Goal: Transaction & Acquisition: Download file/media

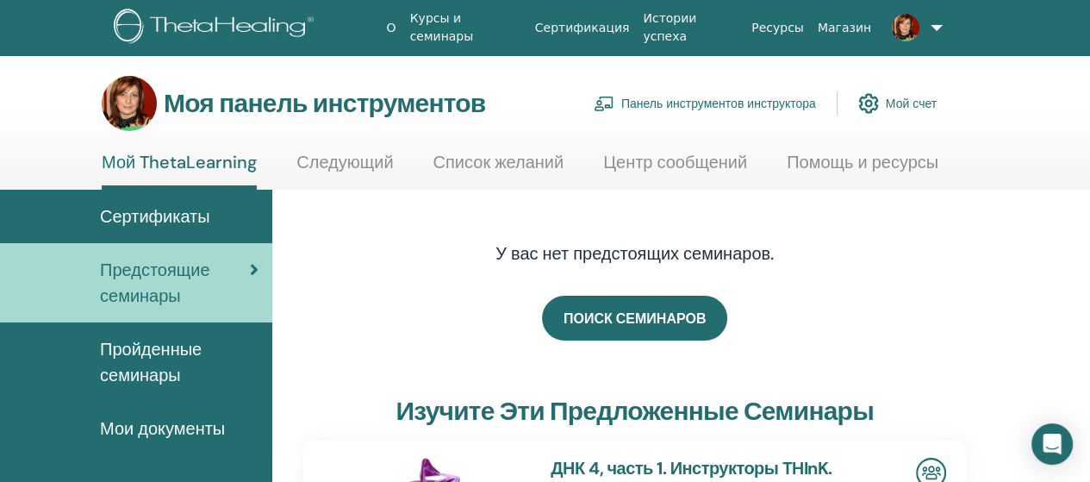
click at [665, 103] on font "Панель инструментов инструктора" at bounding box center [718, 104] width 195 height 16
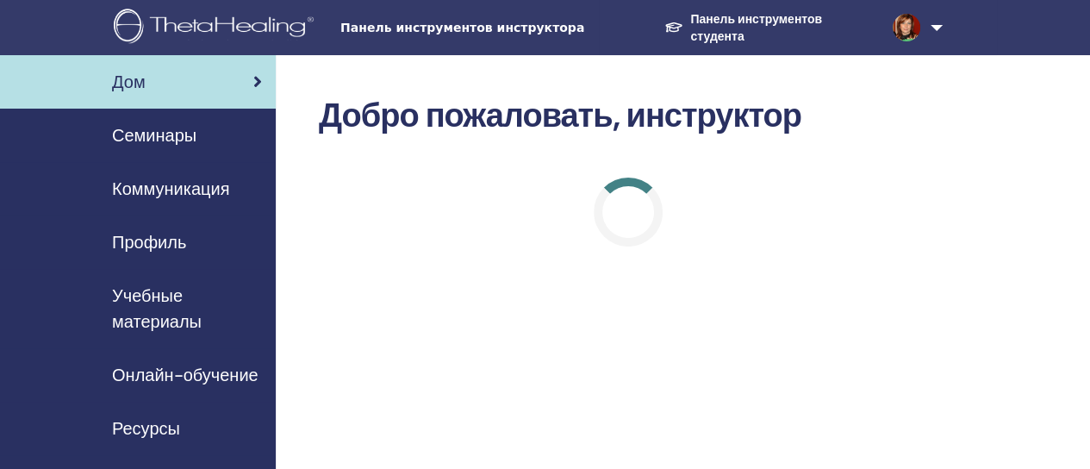
click at [162, 131] on font "Семинары" at bounding box center [154, 135] width 84 height 22
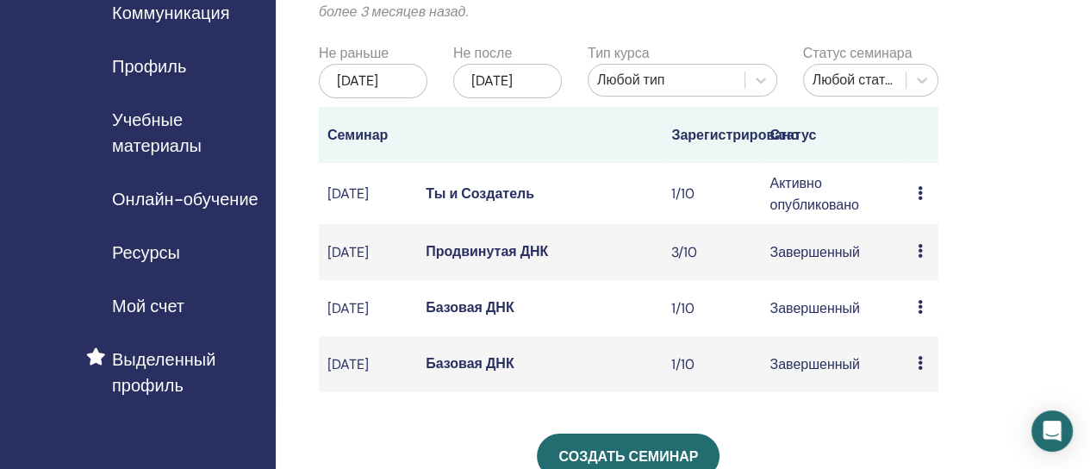
scroll to position [193, 0]
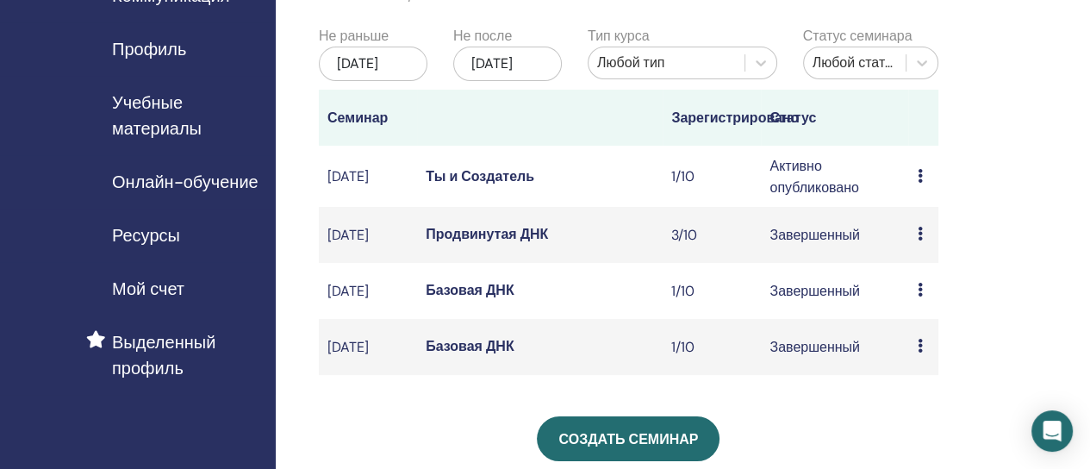
click at [531, 185] on font "Ты и Создатель" at bounding box center [480, 176] width 109 height 18
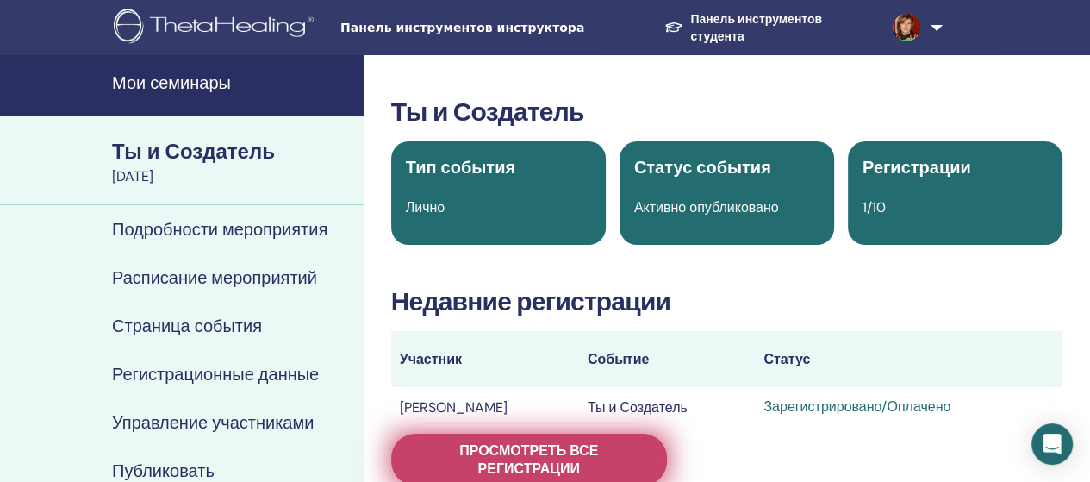
click at [563, 457] on font "Просмотреть все регистрации" at bounding box center [528, 459] width 139 height 36
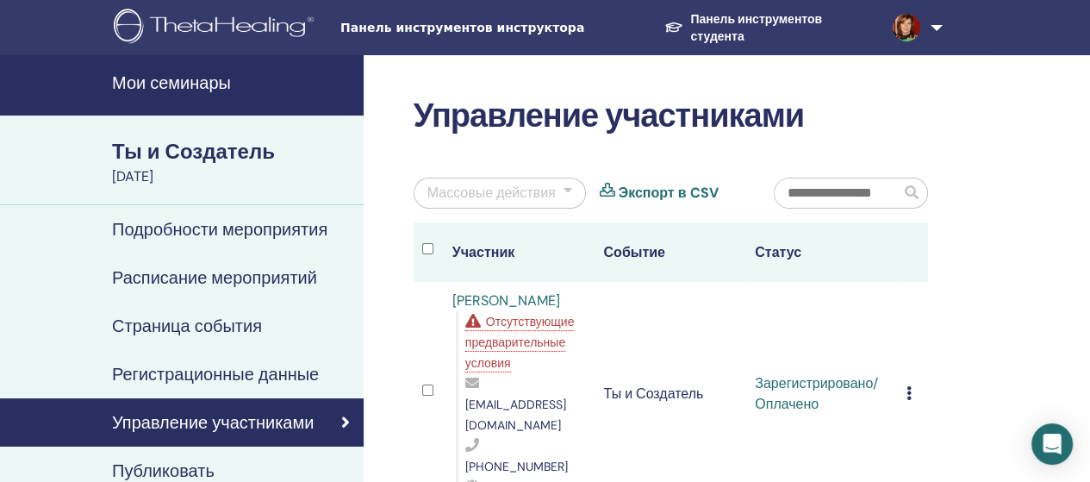
click at [911, 386] on icon at bounding box center [908, 393] width 5 height 14
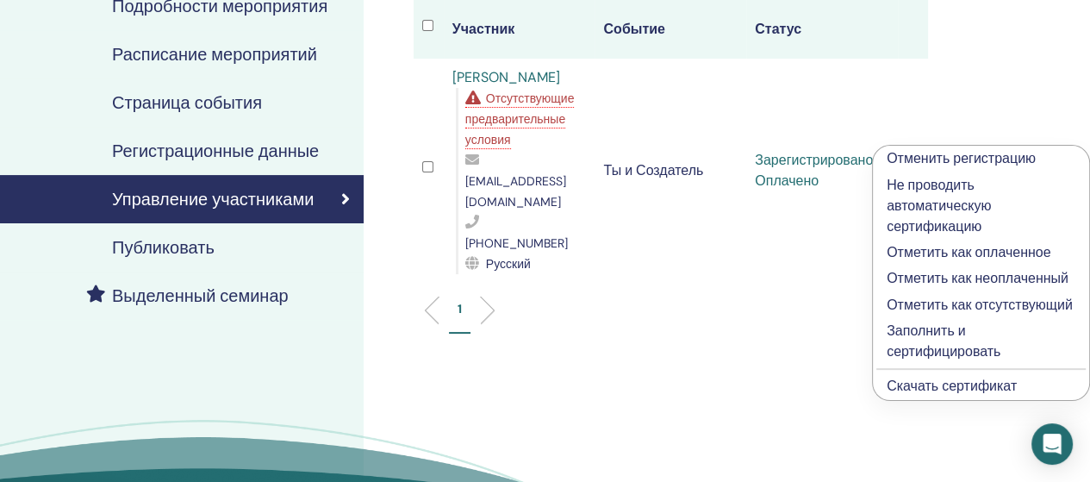
scroll to position [235, 0]
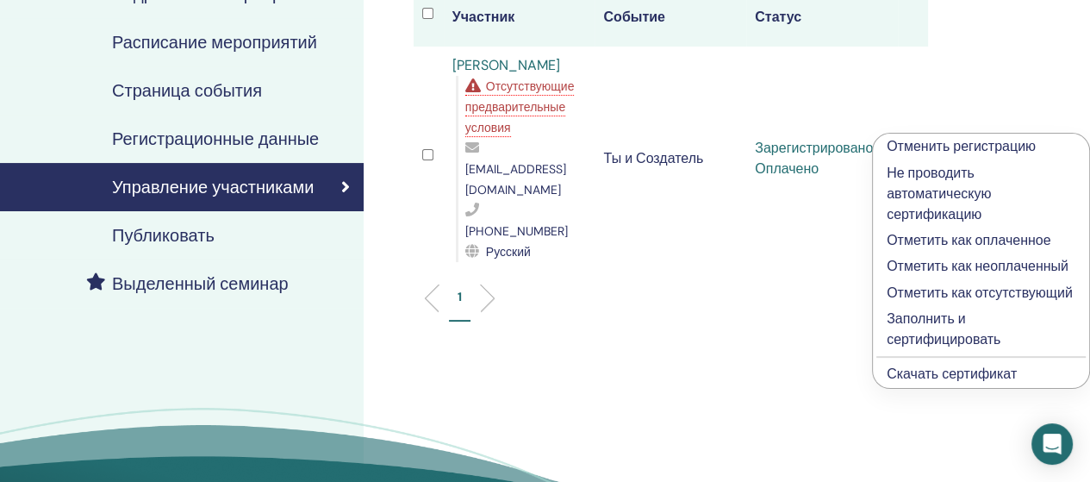
click at [954, 368] on font "Скачать сертификат" at bounding box center [951, 373] width 130 height 18
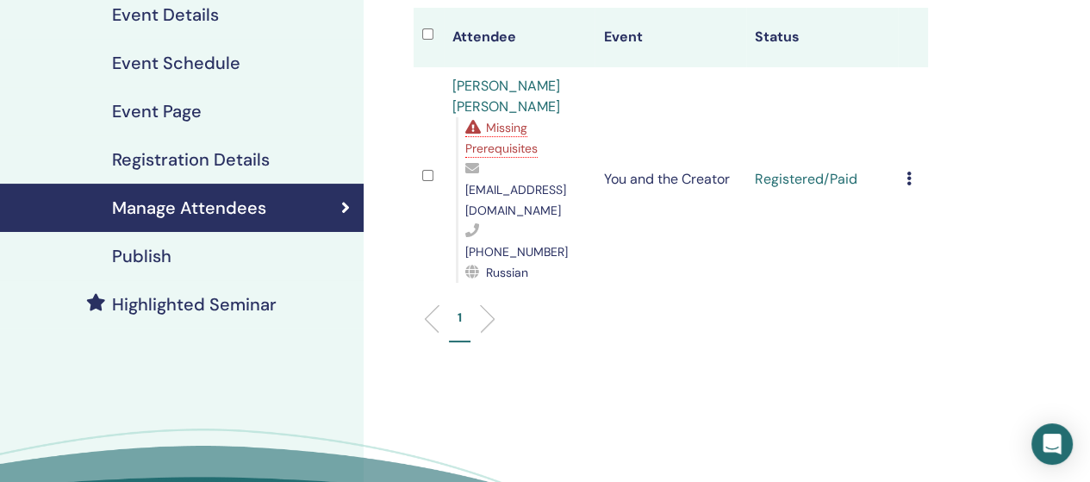
scroll to position [236, 0]
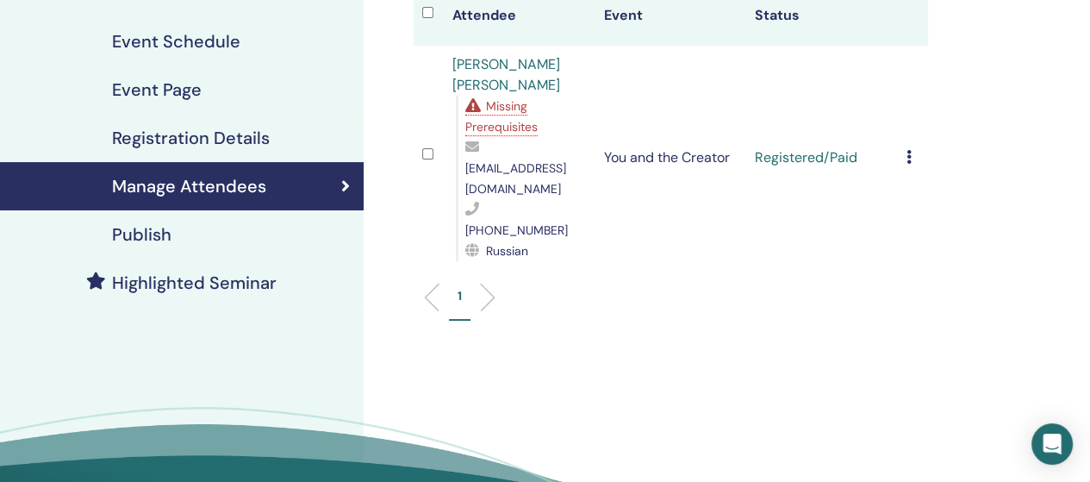
click at [908, 150] on icon at bounding box center [908, 157] width 5 height 14
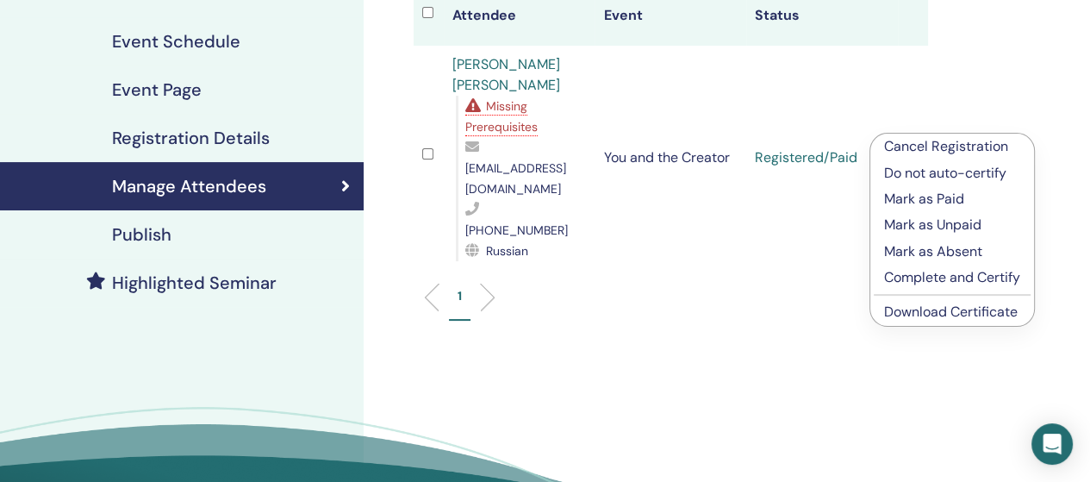
click at [941, 308] on link "Download Certificate" at bounding box center [951, 311] width 134 height 18
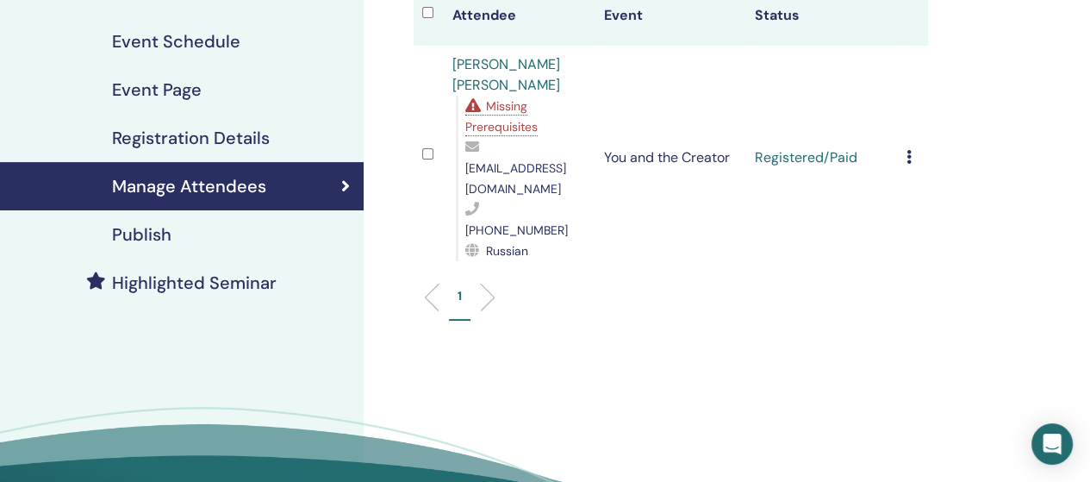
click at [906, 150] on icon at bounding box center [908, 157] width 5 height 14
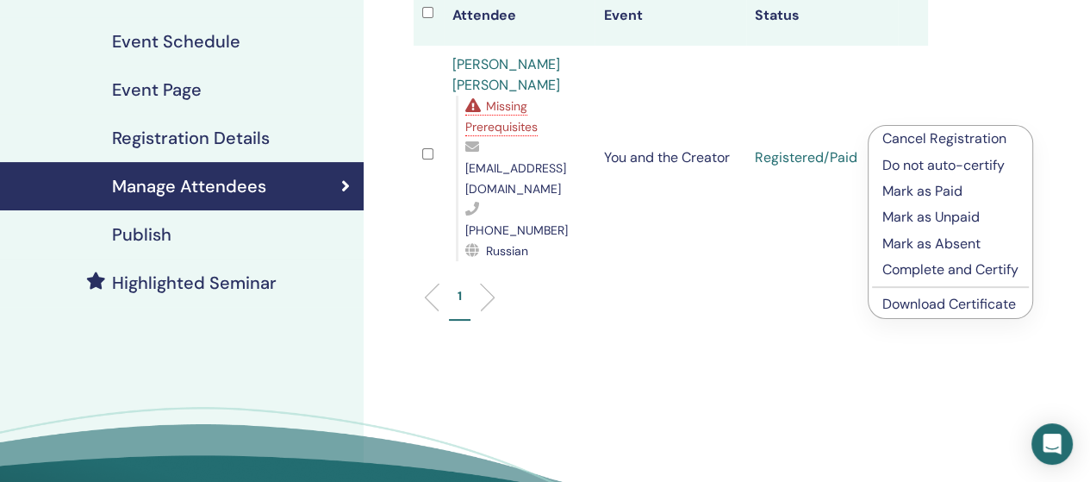
click at [979, 301] on link "Download Certificate" at bounding box center [949, 304] width 134 height 18
